Goal: Task Accomplishment & Management: Manage account settings

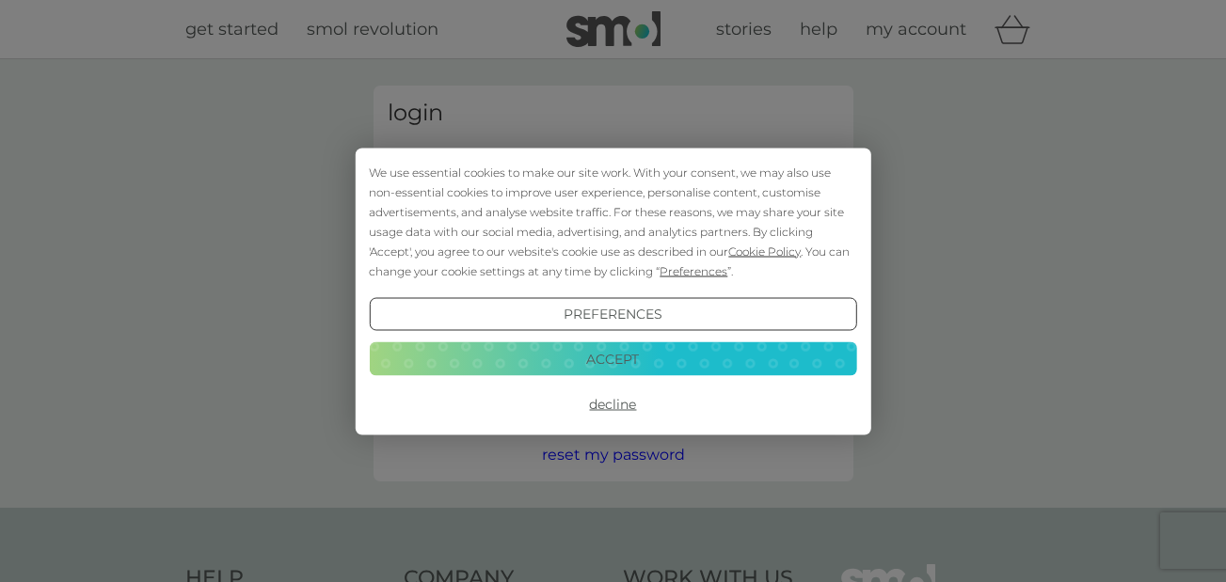
click at [664, 353] on button "Accept" at bounding box center [612, 360] width 487 height 34
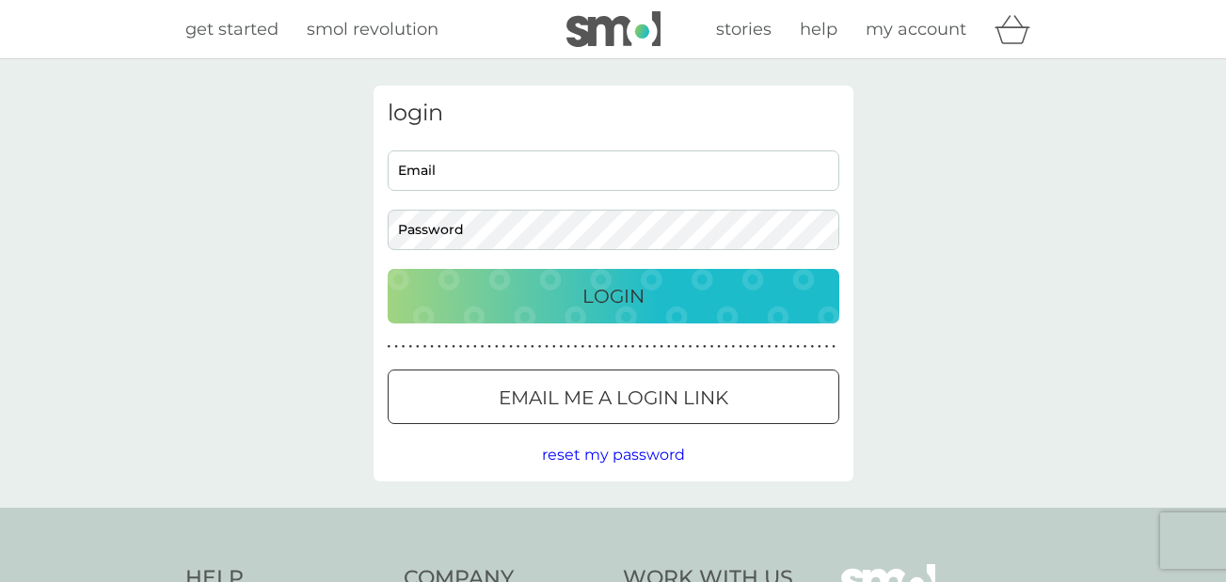
click at [500, 175] on input "Email" at bounding box center [614, 171] width 452 height 40
type input "emily.corby2000@gmail.com"
click at [388, 269] on button "Login" at bounding box center [614, 296] width 452 height 55
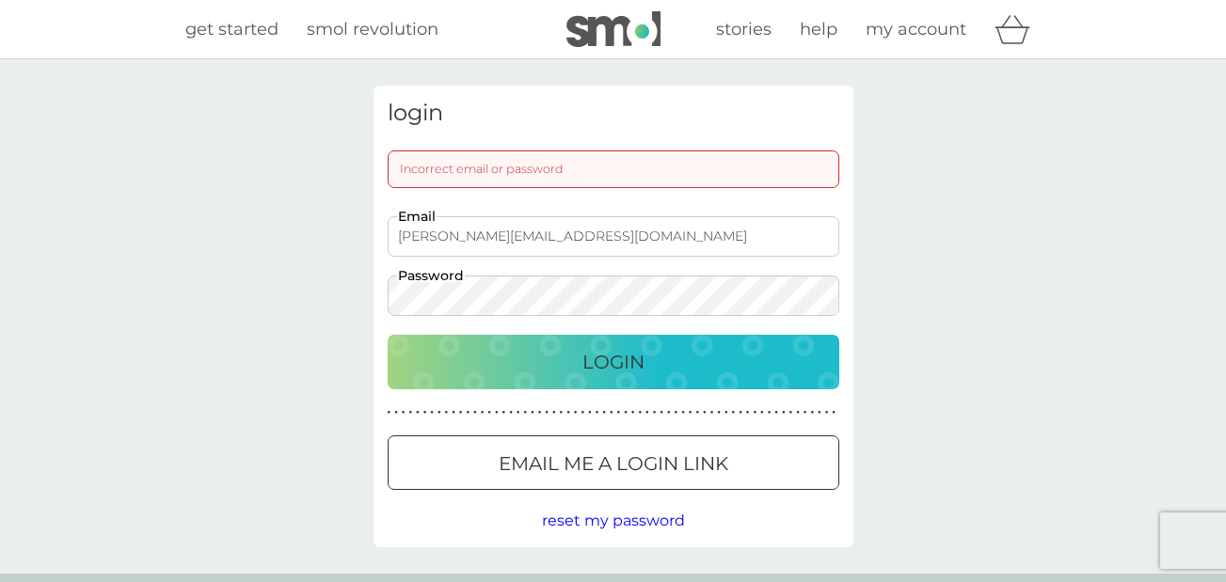
click at [388, 335] on button "Login" at bounding box center [614, 362] width 452 height 55
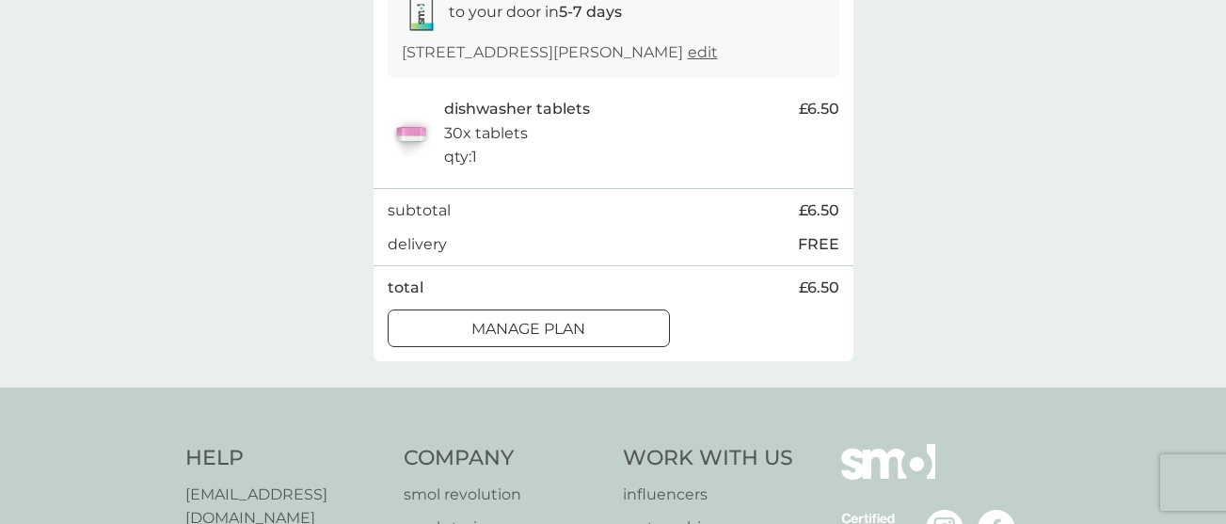
scroll to position [376, 0]
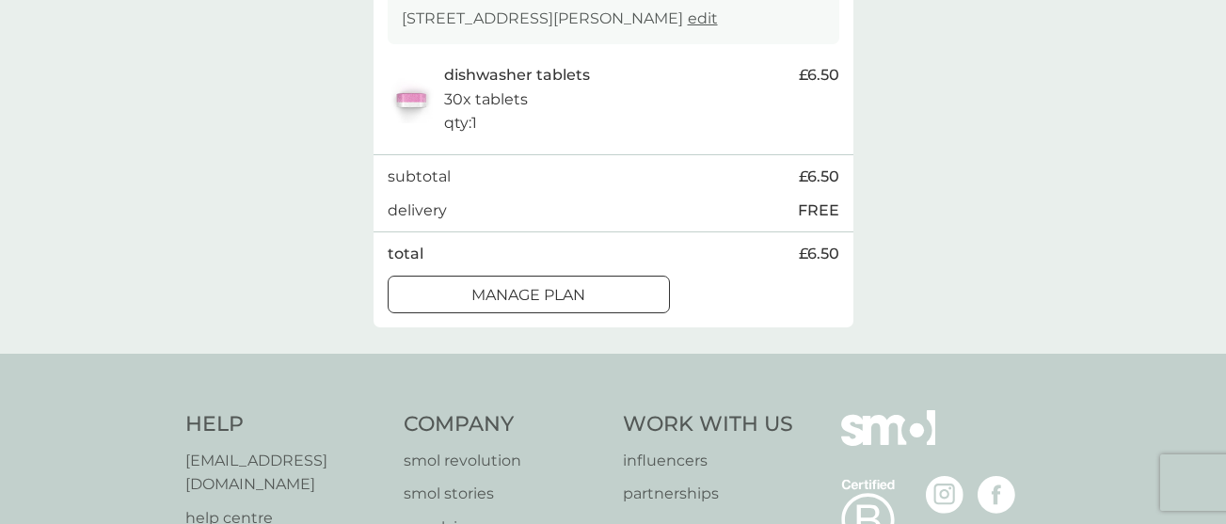
click at [550, 296] on div at bounding box center [529, 295] width 68 height 20
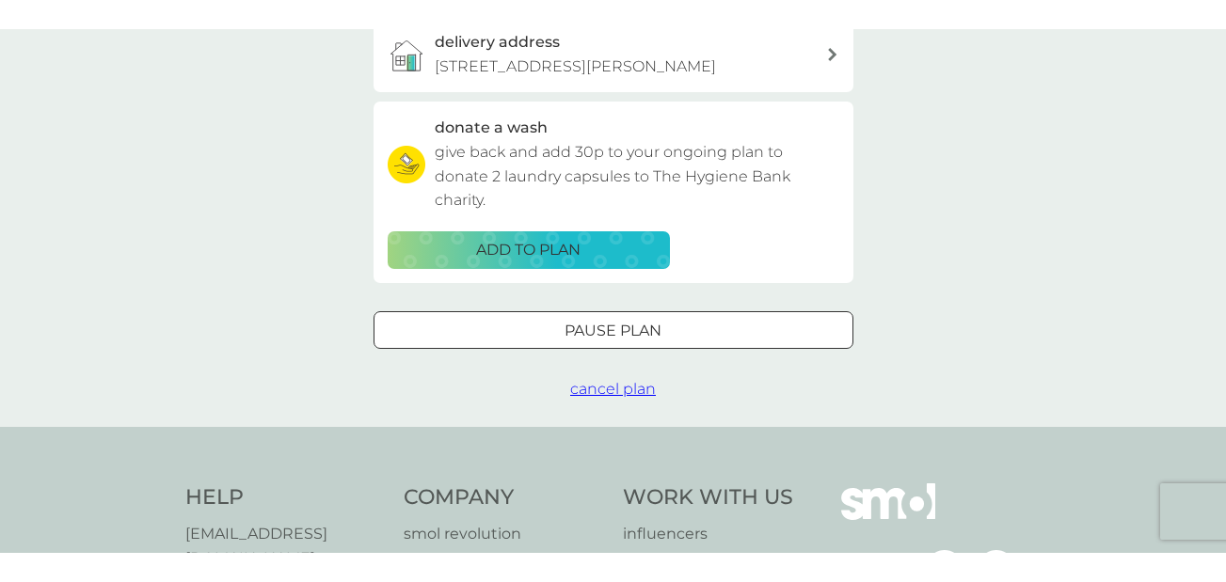
scroll to position [565, 0]
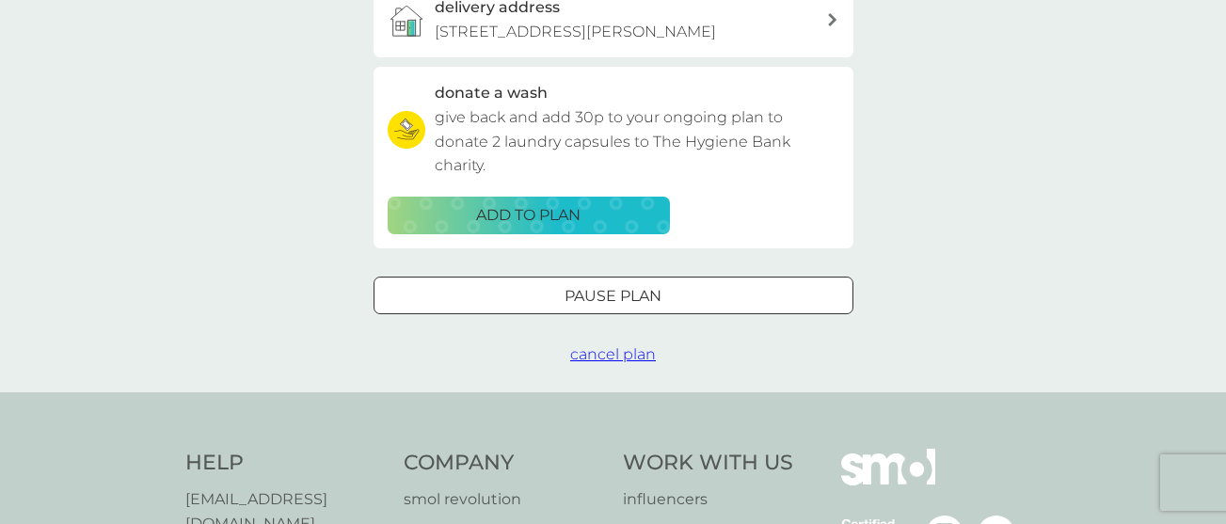
click at [609, 297] on div at bounding box center [613, 294] width 9 height 9
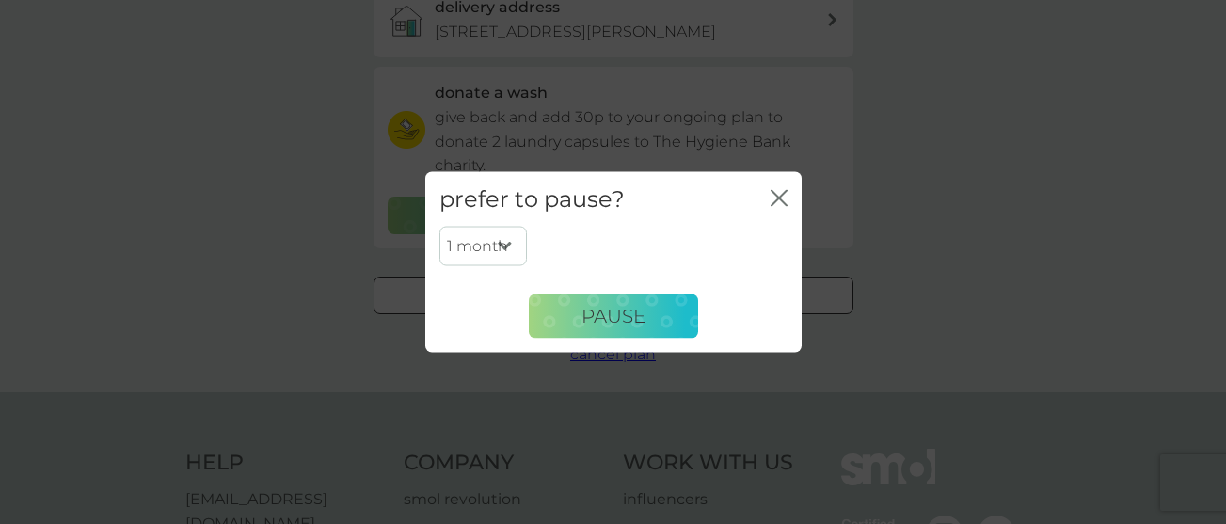
click at [501, 253] on select "1 month 2 months 3 months 4 months 5 months 6 months" at bounding box center [483, 247] width 88 height 40
select select "2"
click at [439, 227] on select "1 month 2 months 3 months 4 months 5 months 6 months" at bounding box center [483, 247] width 88 height 40
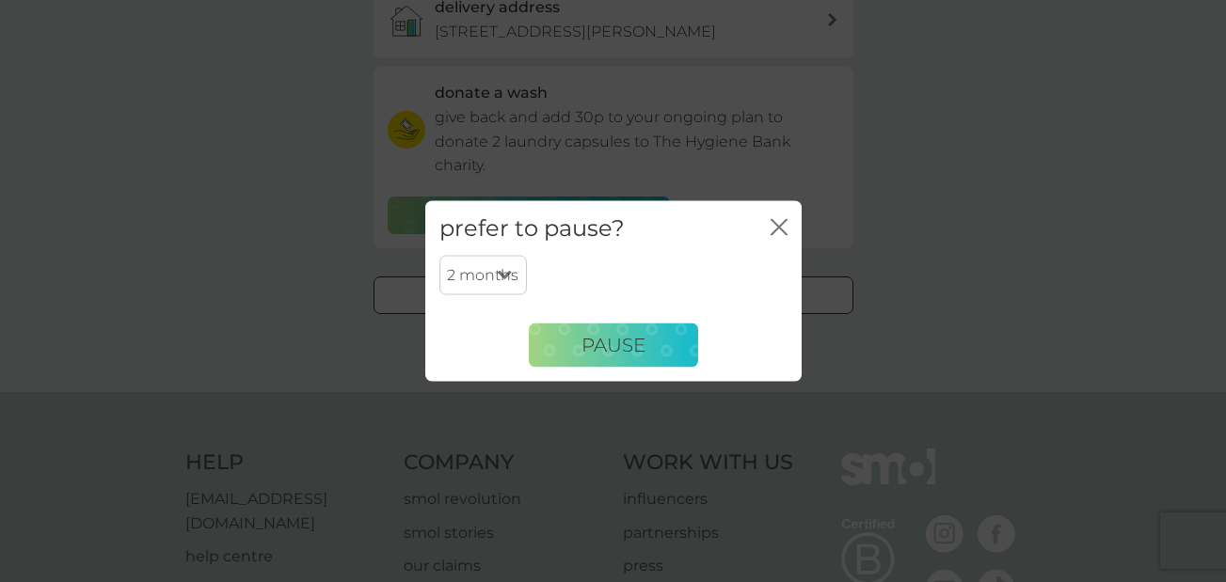
click at [618, 370] on div "1 month 2 months 3 months 4 months 5 months 6 months Pause" at bounding box center [613, 319] width 376 height 126
click at [637, 345] on span "Pause" at bounding box center [614, 345] width 64 height 23
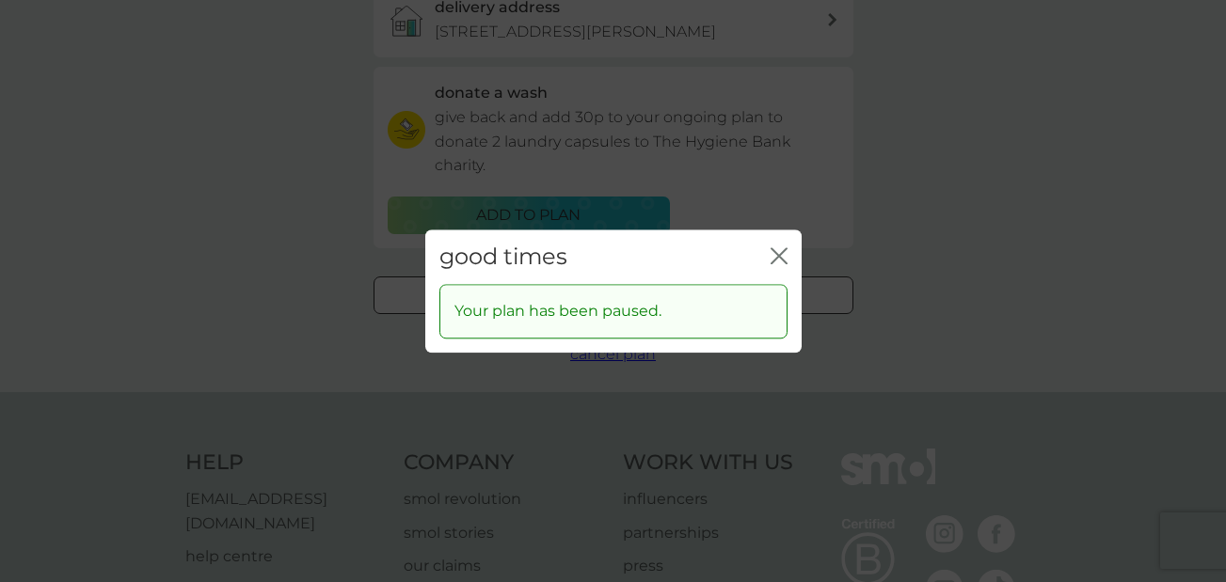
click at [777, 259] on icon "close" at bounding box center [779, 255] width 17 height 17
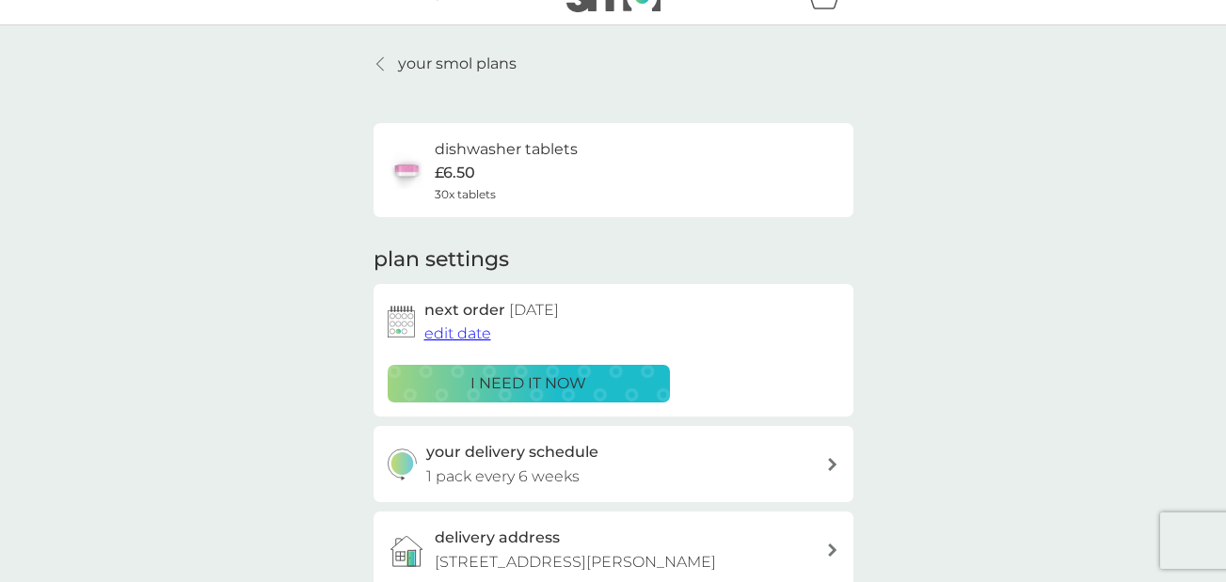
scroll to position [0, 0]
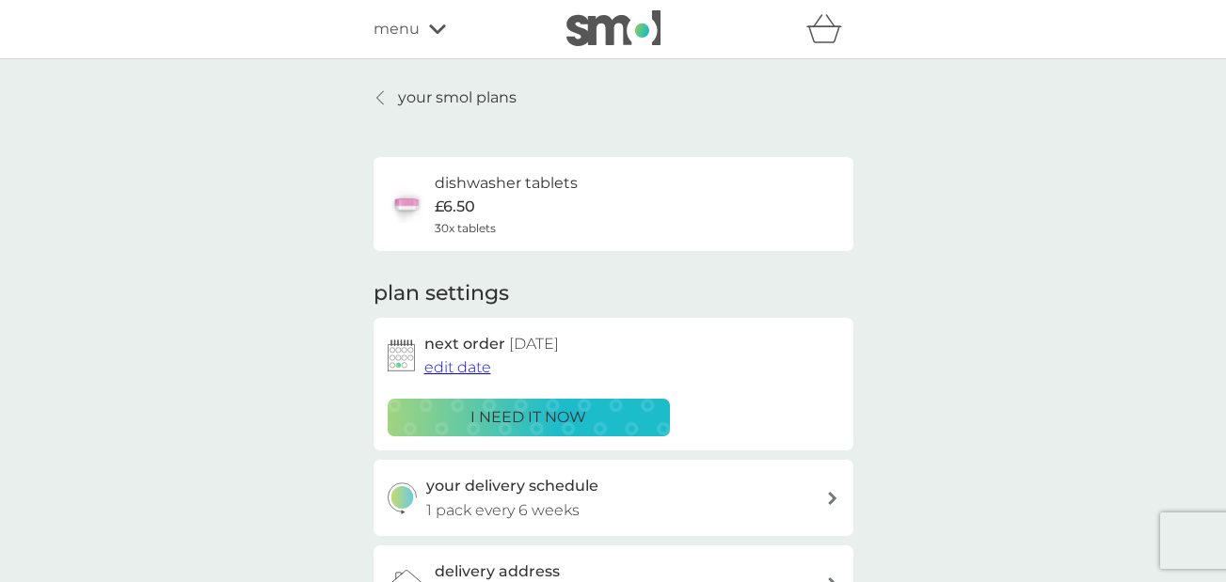
click at [419, 95] on p "your smol plans" at bounding box center [457, 98] width 119 height 24
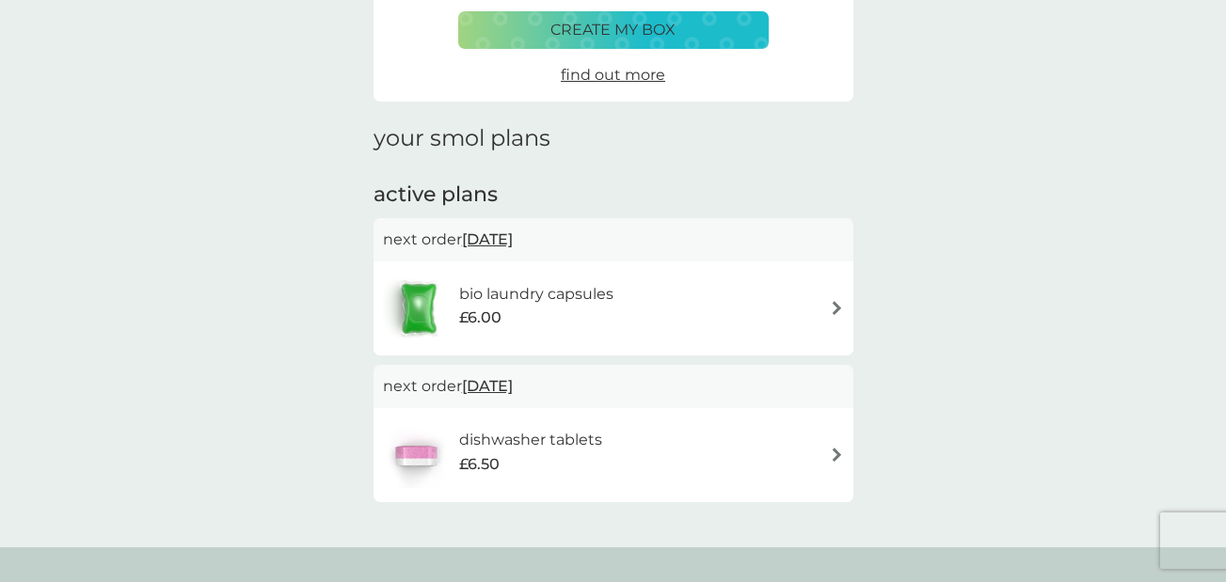
scroll to position [188, 0]
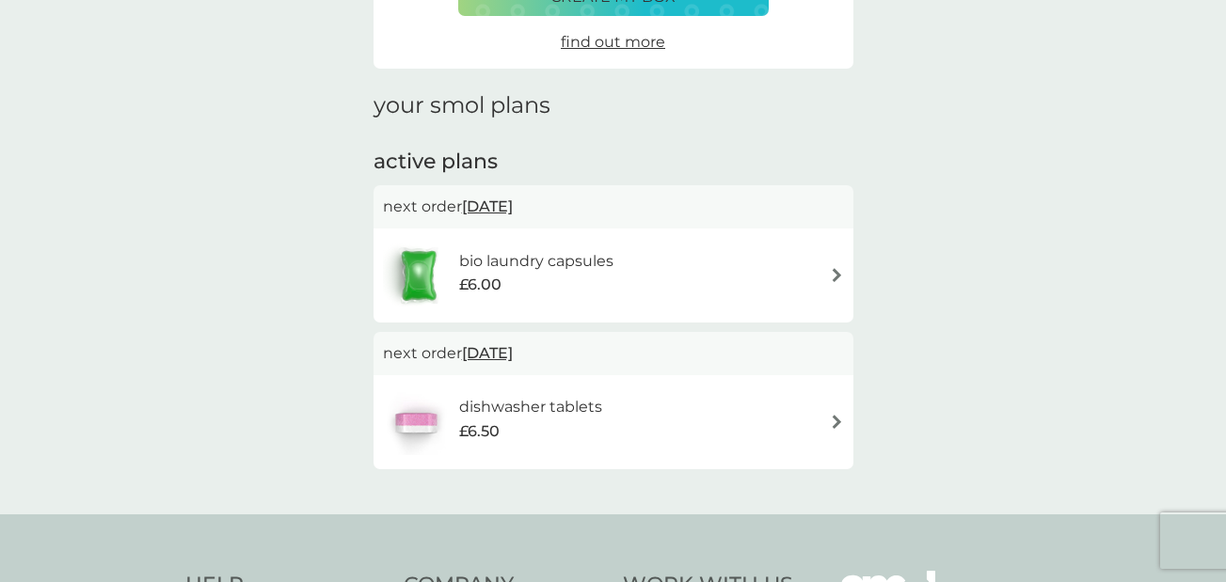
click at [540, 272] on h6 "bio laundry capsules" at bounding box center [536, 261] width 154 height 24
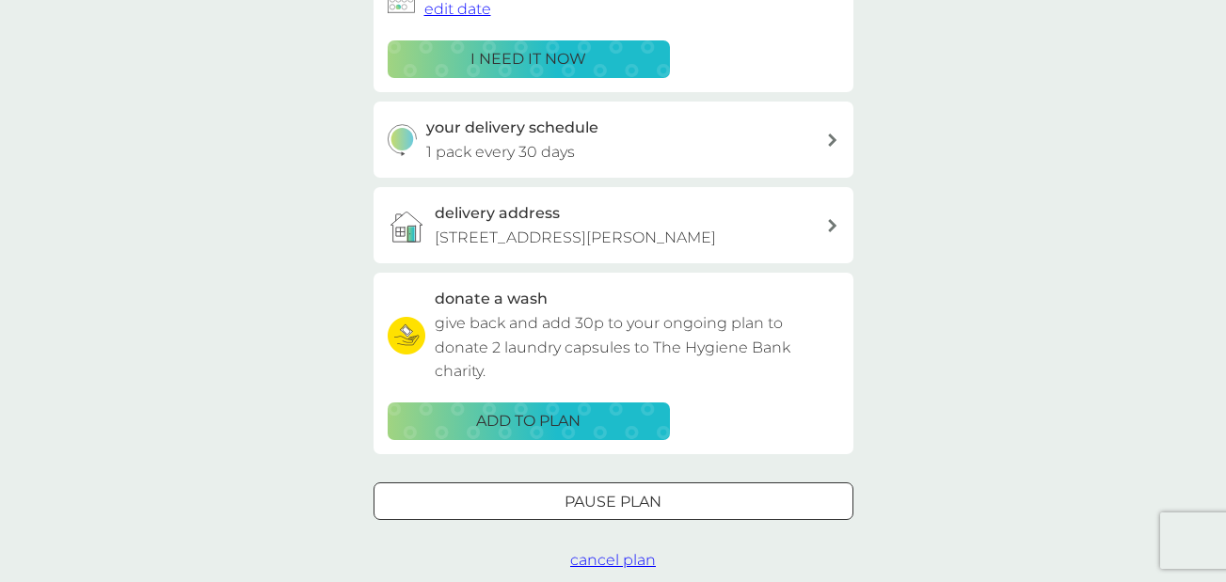
scroll to position [471, 0]
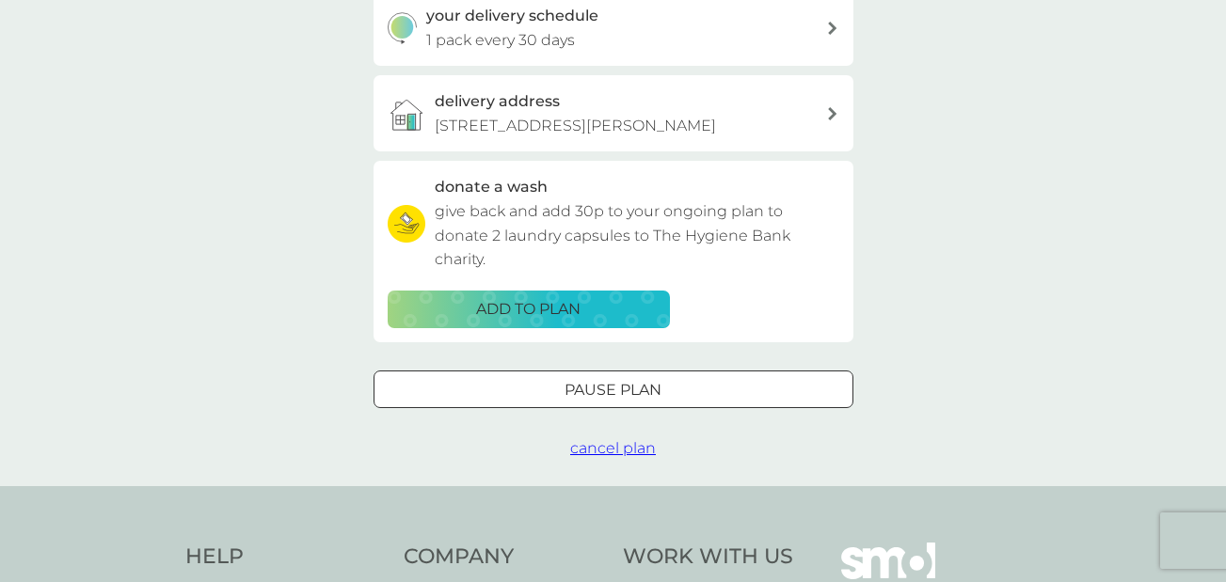
click at [573, 391] on p "Pause plan" at bounding box center [613, 390] width 97 height 24
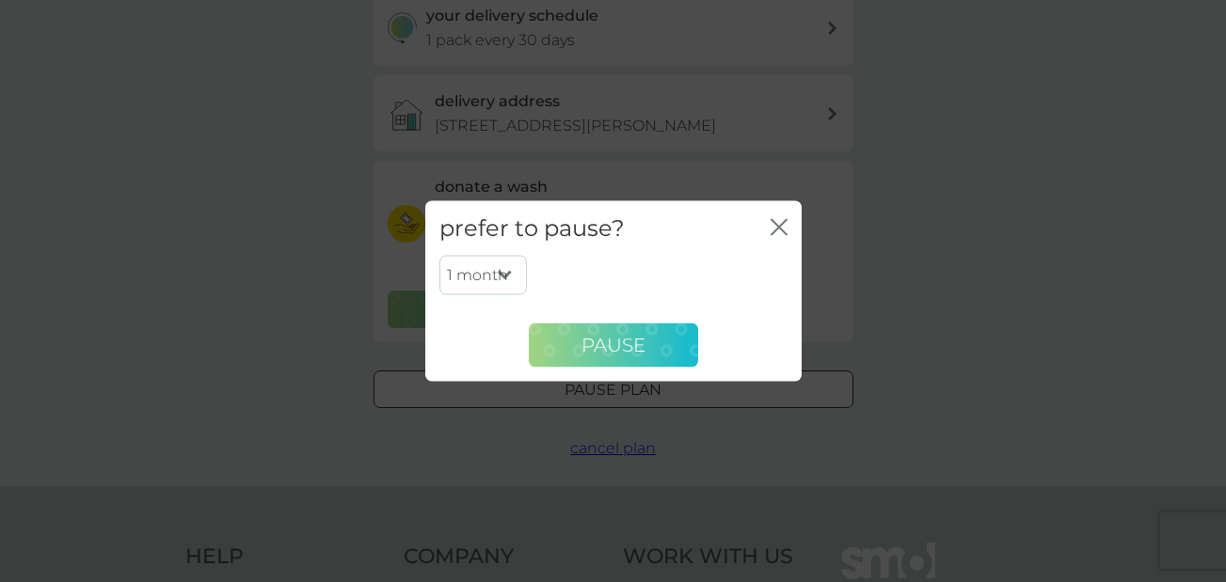
click at [622, 347] on span "Pause" at bounding box center [614, 345] width 64 height 23
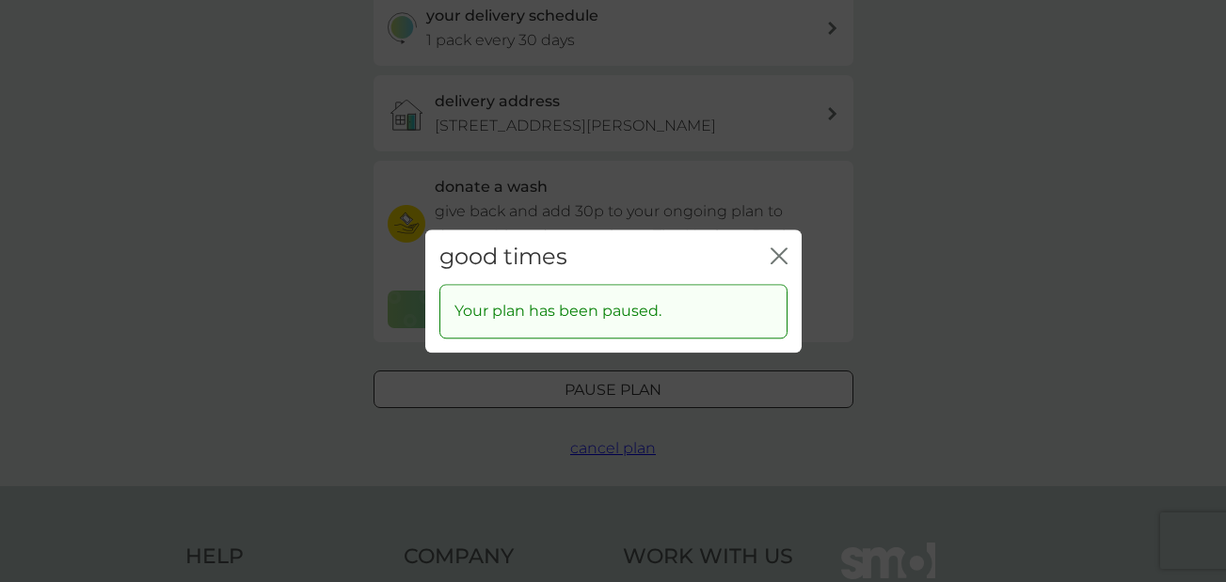
click at [775, 259] on icon "close" at bounding box center [776, 255] width 8 height 15
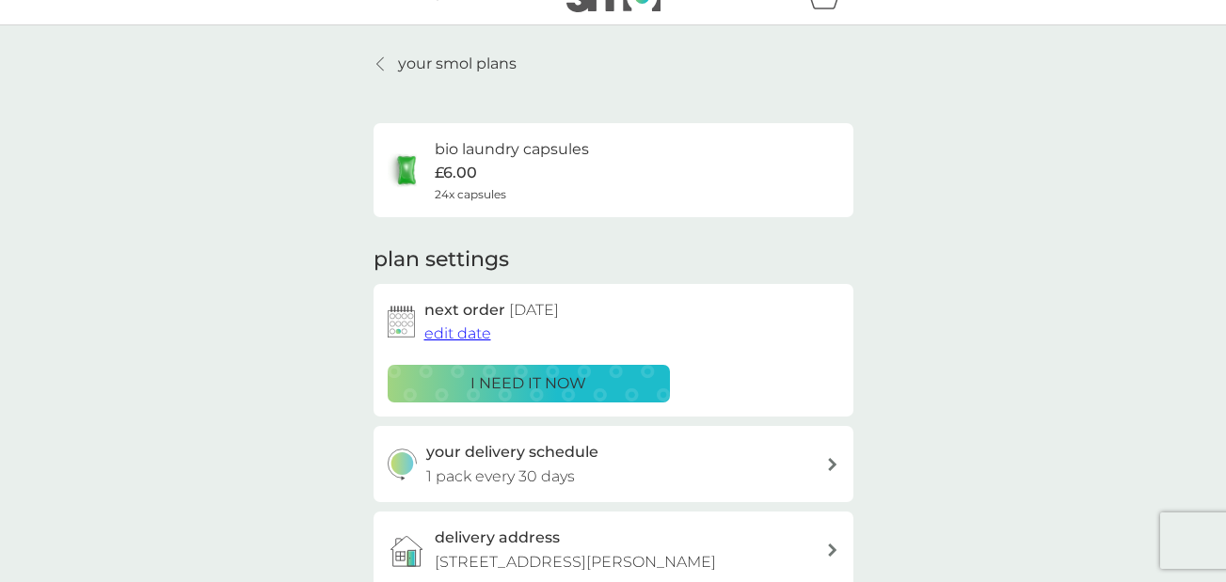
scroll to position [0, 0]
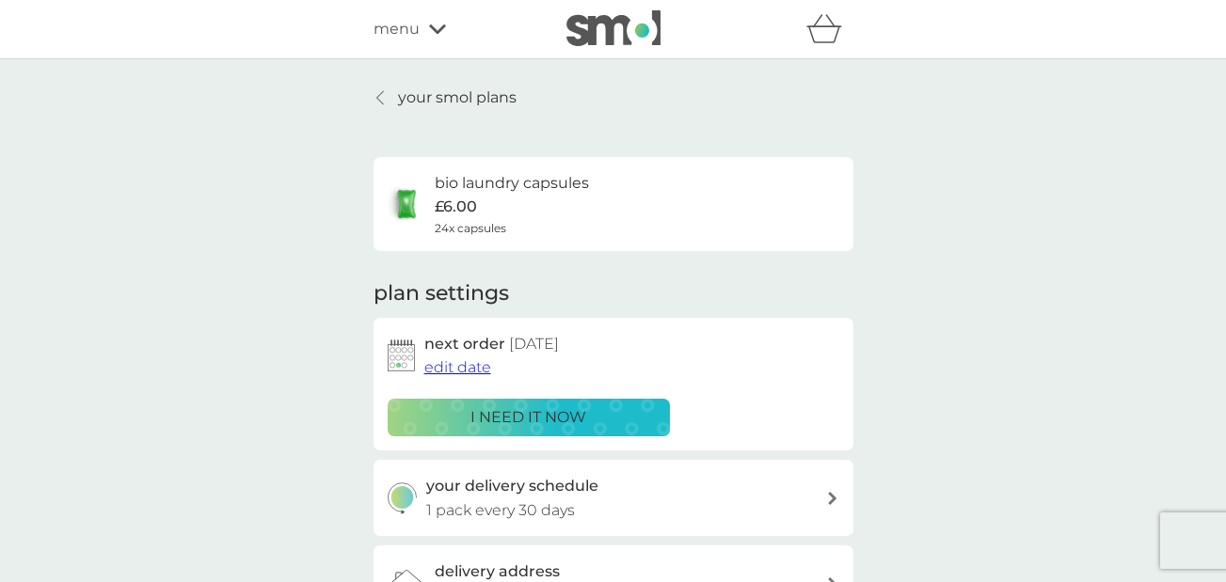
click at [378, 97] on icon at bounding box center [379, 97] width 7 height 13
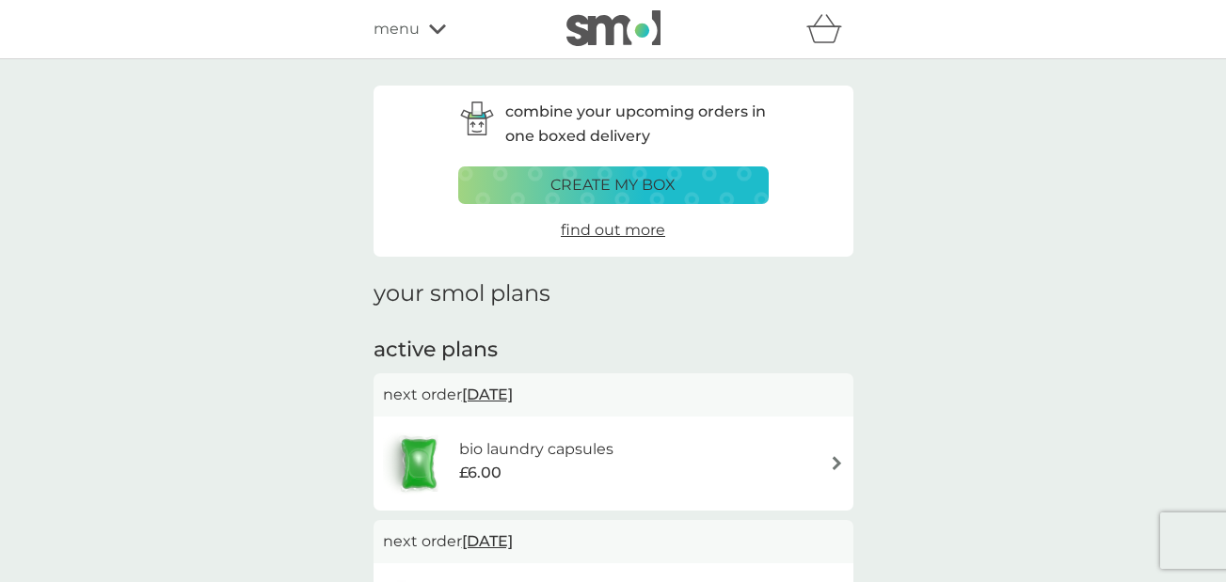
click at [579, 186] on p "create my box" at bounding box center [612, 185] width 125 height 24
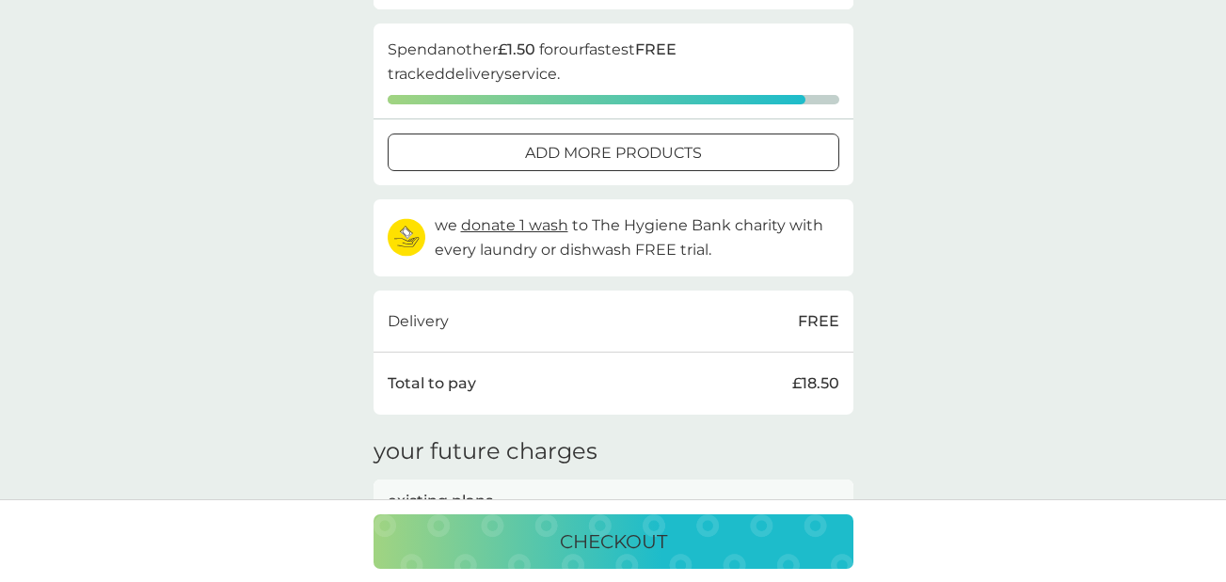
scroll to position [376, 0]
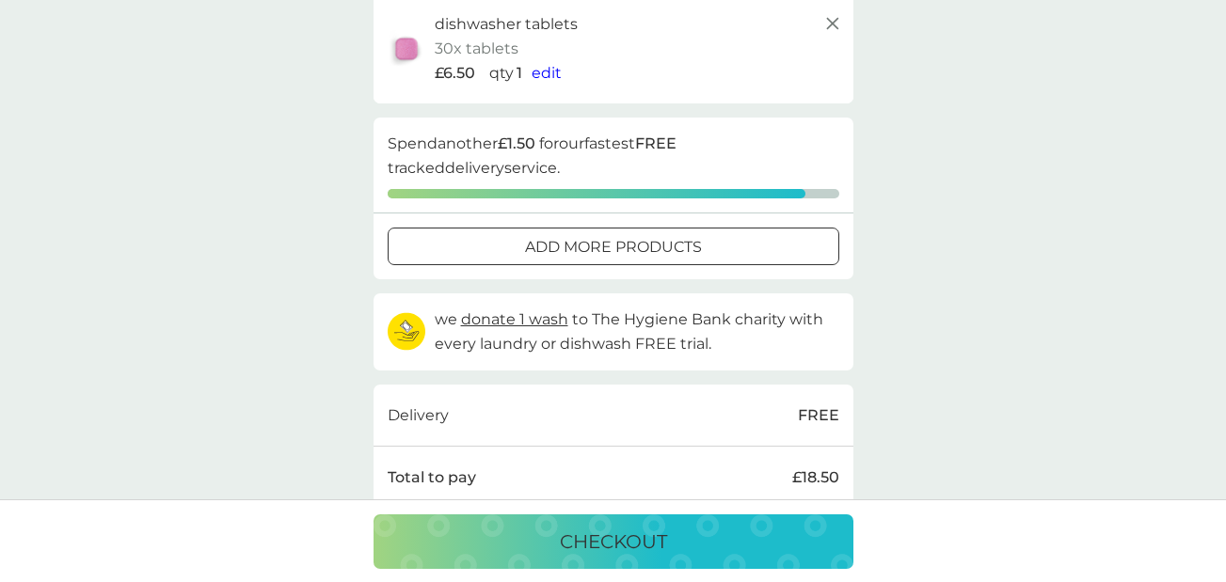
click at [585, 248] on div at bounding box center [614, 248] width 68 height 20
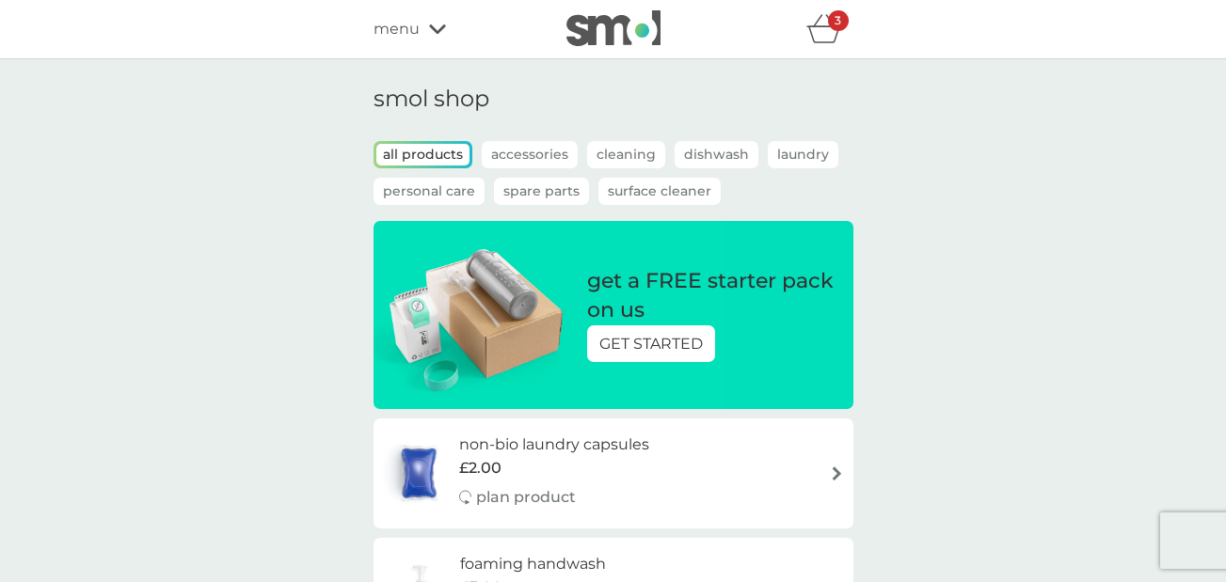
click at [399, 33] on span "menu" at bounding box center [397, 29] width 46 height 24
